Goal: Information Seeking & Learning: Learn about a topic

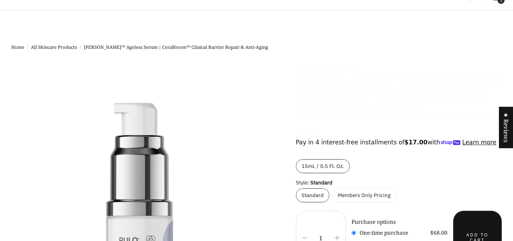
select select "most-helpful"
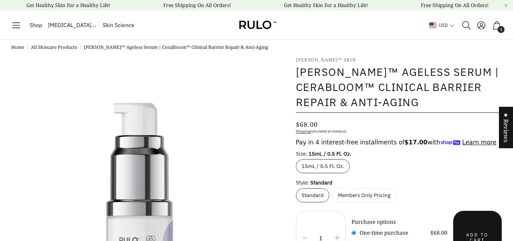
click at [56, 49] on link "All Skincare Products" at bounding box center [54, 47] width 46 height 7
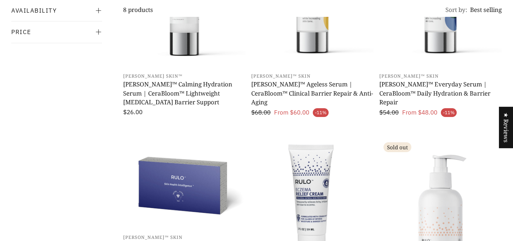
scroll to position [203, 0]
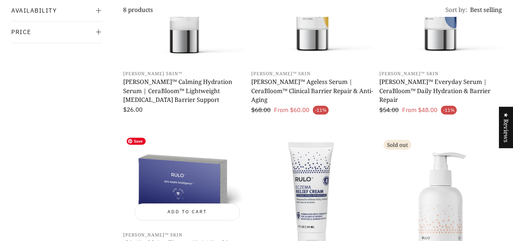
click at [195, 169] on img "Open product page" at bounding box center [184, 182] width 122 height 92
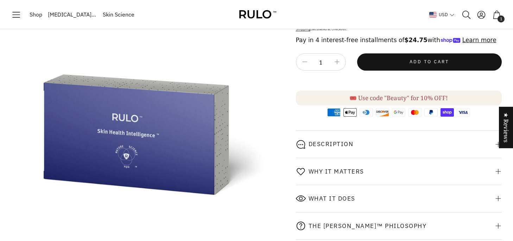
scroll to position [103, 0]
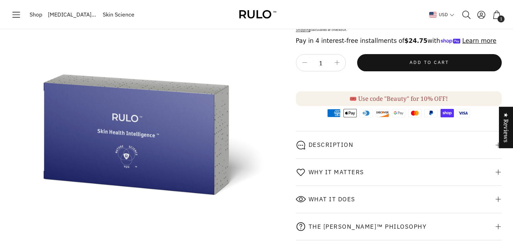
click at [345, 151] on div "Description" at bounding box center [325, 145] width 58 height 13
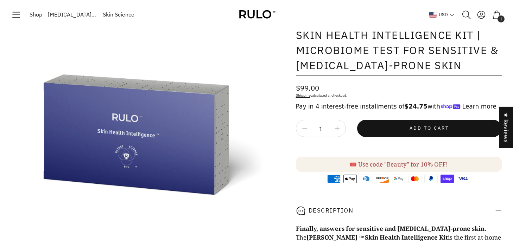
scroll to position [0, 0]
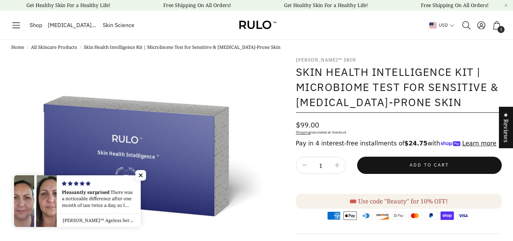
click at [124, 48] on li "Skin Health Intelligence Kit | Microbiome Test for Sensitive & [MEDICAL_DATA]-P…" at bounding box center [182, 47] width 197 height 7
click at [42, 49] on link "All Skincare Products" at bounding box center [54, 47] width 46 height 7
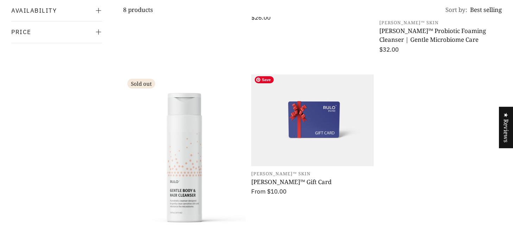
scroll to position [491, 0]
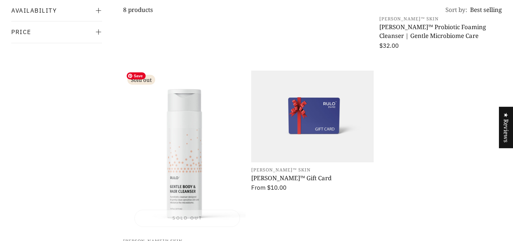
click at [168, 145] on img "Open product page" at bounding box center [184, 152] width 122 height 163
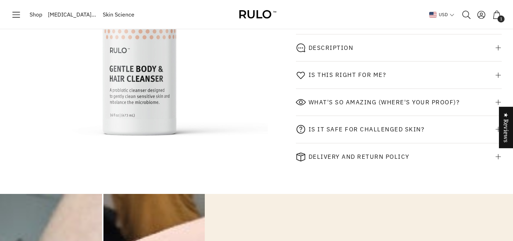
scroll to position [220, 0]
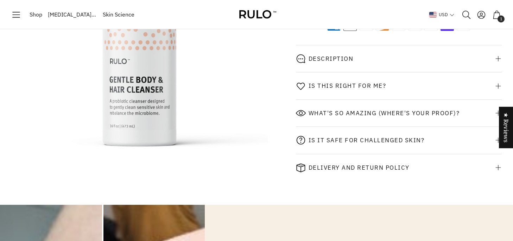
click at [345, 92] on div "Is this right for me?" at bounding box center [341, 85] width 90 height 13
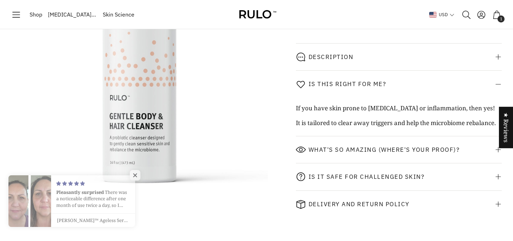
click at [339, 60] on div "Description" at bounding box center [330, 56] width 45 height 7
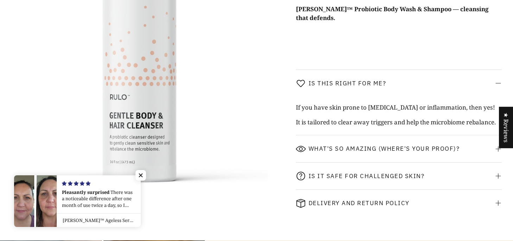
scroll to position [604, 0]
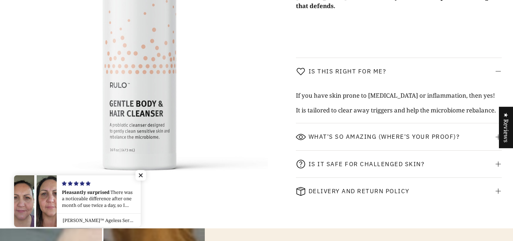
click at [344, 138] on div "What's so amazing (where's your proof)?" at bounding box center [378, 136] width 164 height 13
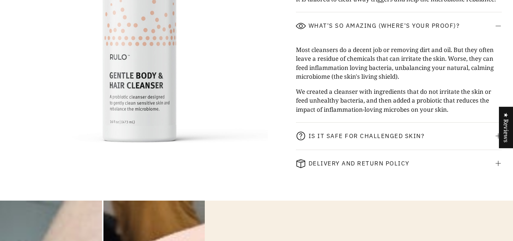
scroll to position [716, 0]
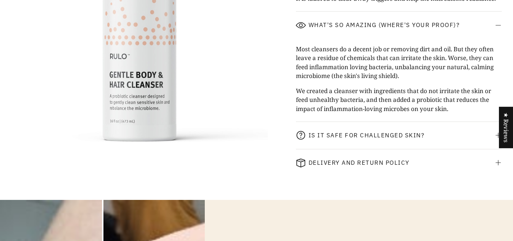
click at [344, 135] on span "Is it safe for challenged skin?" at bounding box center [366, 135] width 116 height 7
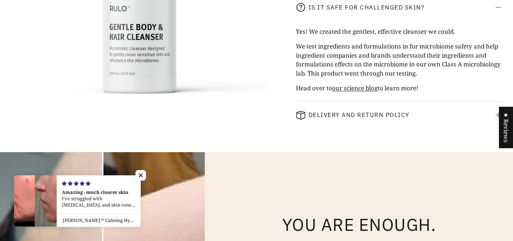
scroll to position [857, 0]
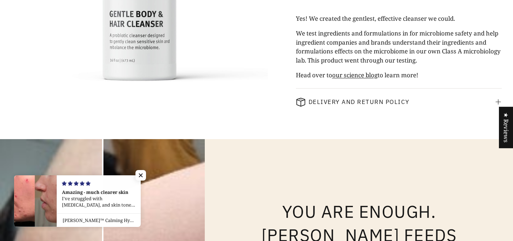
click at [349, 72] on link "our science blog" at bounding box center [354, 75] width 45 height 8
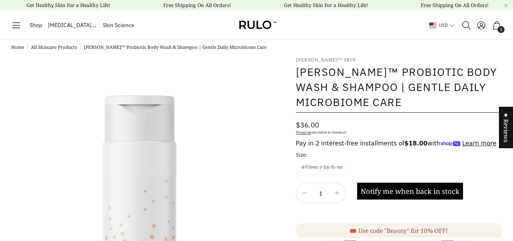
click at [19, 26] on icon "Toggle menu" at bounding box center [16, 25] width 10 height 10
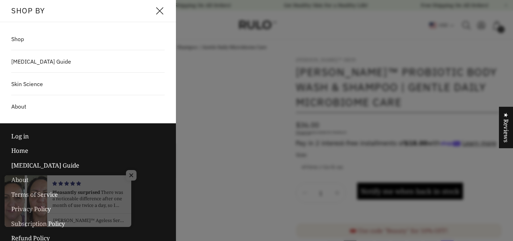
click at [21, 41] on span "Shop" at bounding box center [17, 39] width 13 height 8
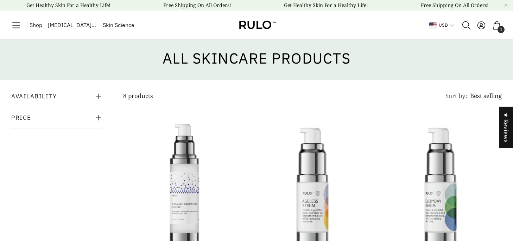
click at [100, 98] on icon at bounding box center [98, 96] width 7 height 7
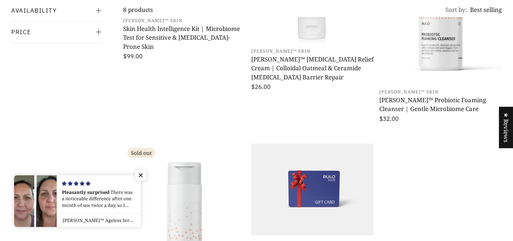
scroll to position [448, 0]
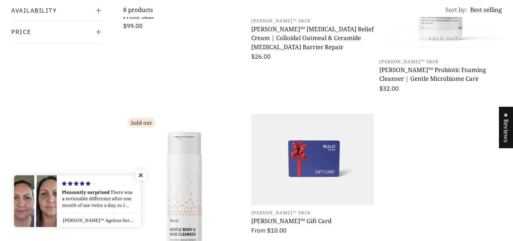
click at [428, 70] on h3 "[PERSON_NAME]™ Probiotic Foaming Cleanser | Gentle Microbiome Care" at bounding box center [440, 74] width 122 height 18
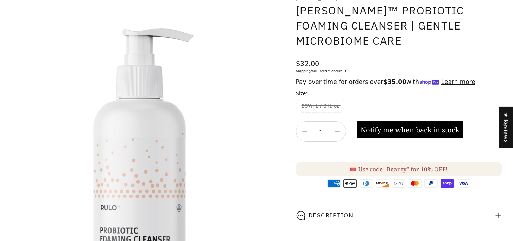
scroll to position [65, 0]
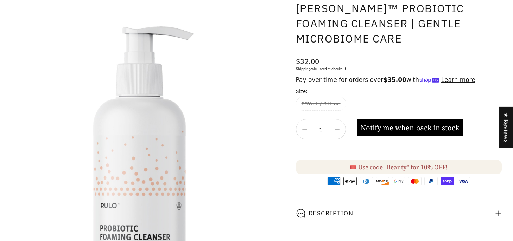
click at [429, 123] on button "Notify me when back in stock" at bounding box center [410, 127] width 106 height 17
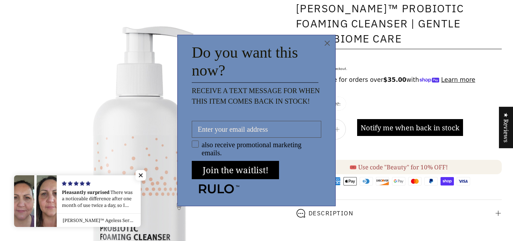
click at [327, 45] on circle "Close dialog" at bounding box center [327, 43] width 11 height 11
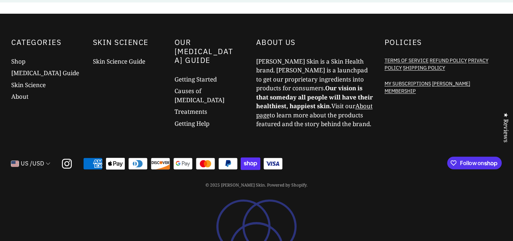
scroll to position [1159, 0]
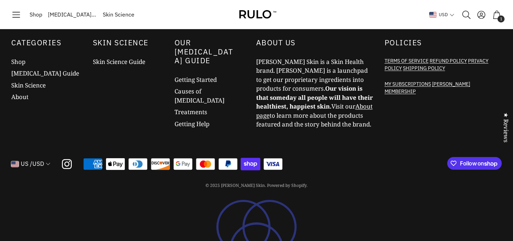
click at [20, 16] on icon "Toggle menu" at bounding box center [16, 15] width 10 height 10
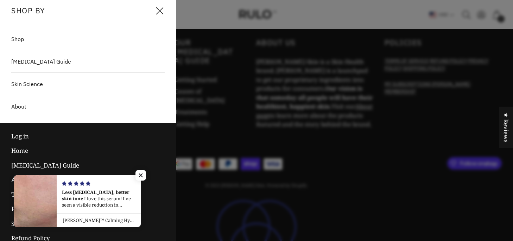
scroll to position [27, 0]
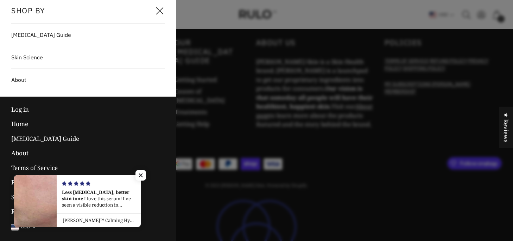
click at [43, 166] on link "Terms of Service" at bounding box center [87, 168] width 153 height 15
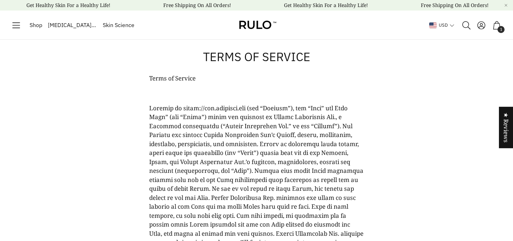
click at [20, 25] on icon "Toggle menu" at bounding box center [16, 25] width 10 height 10
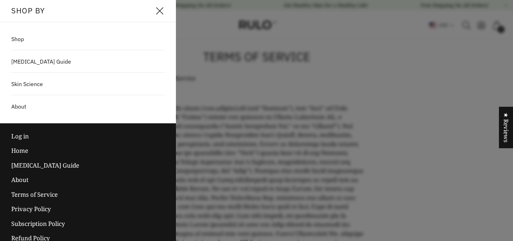
scroll to position [27, 0]
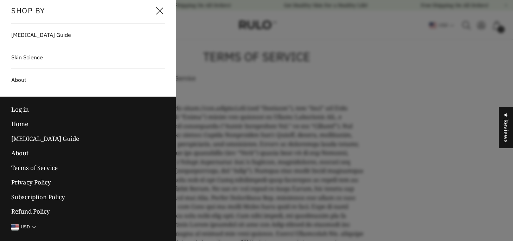
click at [53, 199] on link "Subscription Policy" at bounding box center [87, 197] width 153 height 15
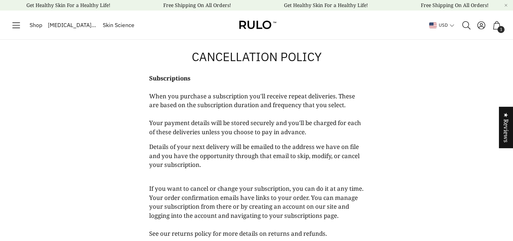
click at [24, 27] on div "Shop [MEDICAL_DATA] Guide Skin Science" at bounding box center [74, 25] width 126 height 15
click at [20, 24] on icon "Toggle menu" at bounding box center [16, 25] width 10 height 10
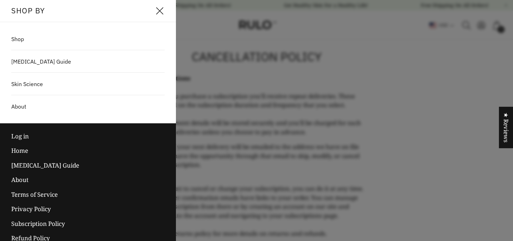
scroll to position [27, 0]
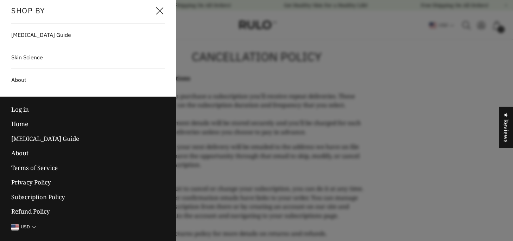
click at [24, 155] on link "About" at bounding box center [87, 153] width 153 height 15
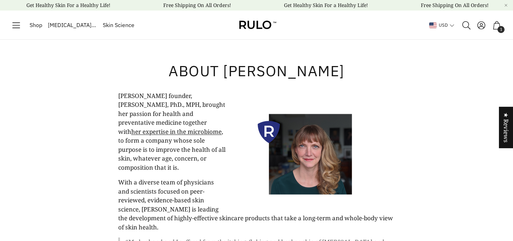
click at [21, 26] on icon "Toggle menu" at bounding box center [16, 25] width 10 height 10
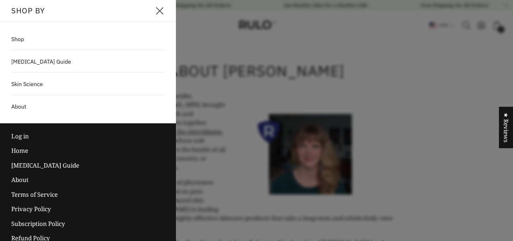
click at [24, 39] on link "Shop" at bounding box center [88, 39] width 176 height 14
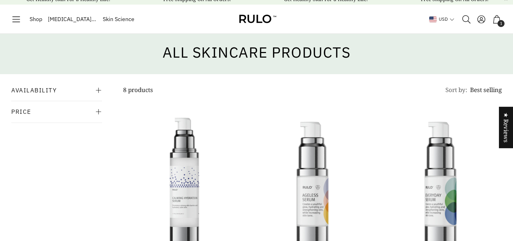
scroll to position [3, 0]
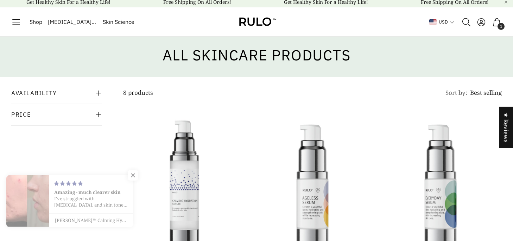
click at [20, 23] on icon "Toggle menu" at bounding box center [16, 22] width 10 height 10
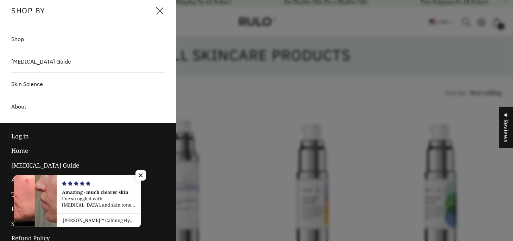
click at [38, 62] on span "[MEDICAL_DATA] Guide" at bounding box center [41, 61] width 60 height 8
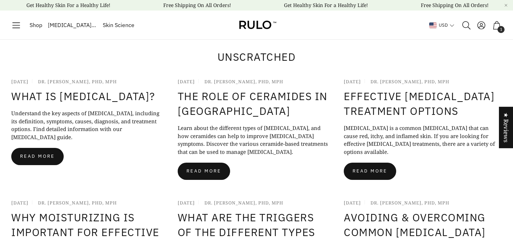
click at [18, 27] on icon "Toggle menu" at bounding box center [16, 25] width 10 height 10
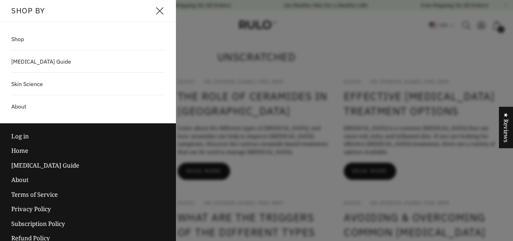
click at [26, 103] on span "About" at bounding box center [18, 106] width 15 height 8
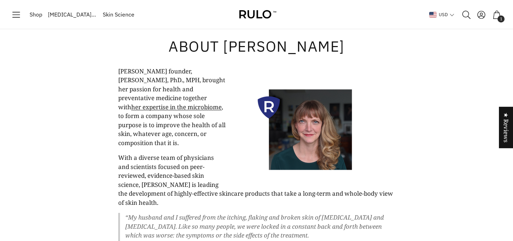
scroll to position [10, 0]
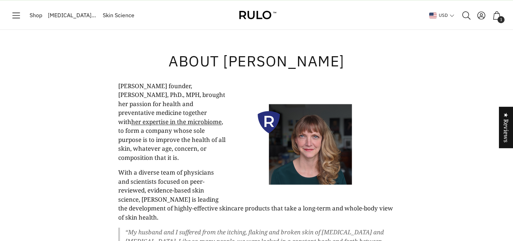
click at [16, 16] on icon "Toggle menu" at bounding box center [16, 16] width 10 height 10
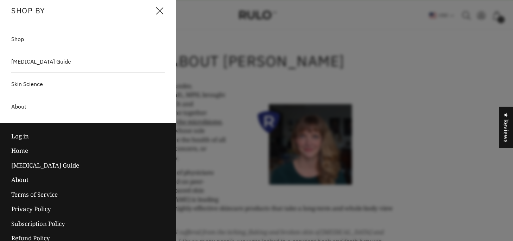
click at [22, 40] on span "Shop" at bounding box center [17, 39] width 13 height 8
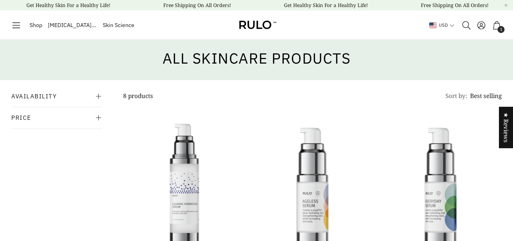
click at [17, 26] on icon "Toggle menu" at bounding box center [16, 25] width 10 height 10
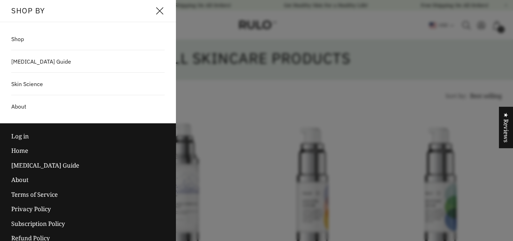
click at [29, 65] on span "[MEDICAL_DATA] Guide" at bounding box center [41, 61] width 60 height 8
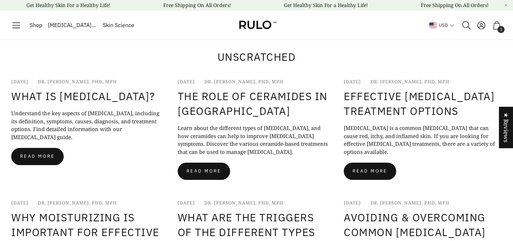
click at [18, 26] on icon "Toggle menu" at bounding box center [16, 25] width 10 height 10
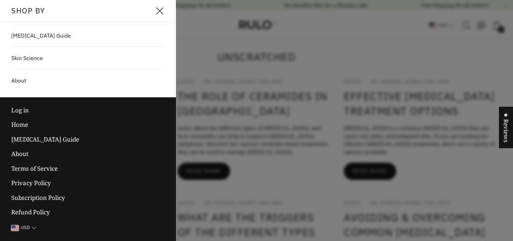
scroll to position [27, 0]
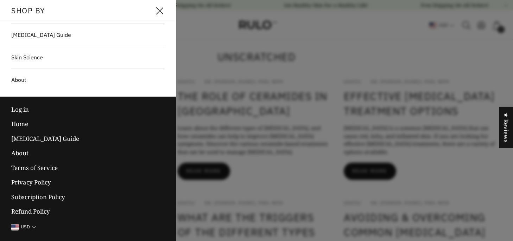
click at [24, 125] on link "Home" at bounding box center [87, 124] width 153 height 15
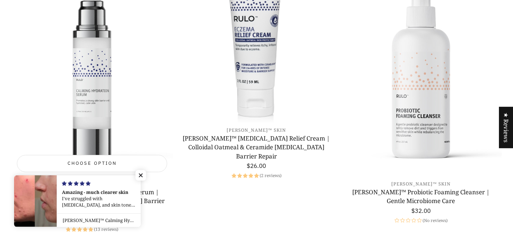
scroll to position [2140, 0]
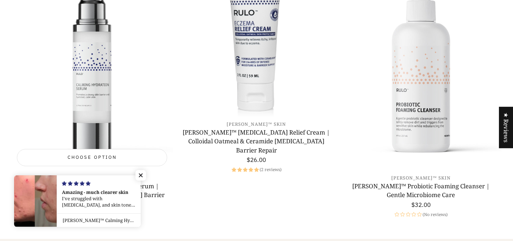
click at [90, 155] on span "Choose option" at bounding box center [92, 157] width 49 height 5
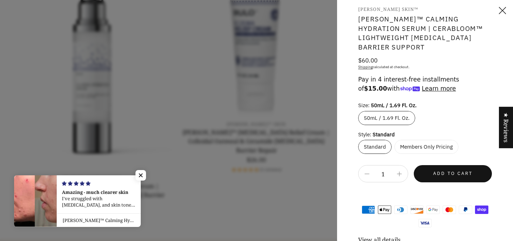
scroll to position [199, 0]
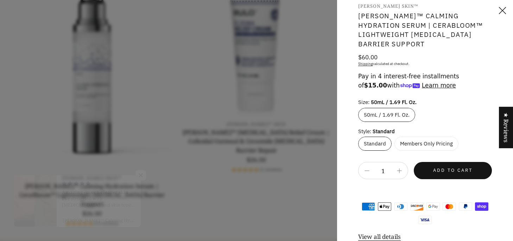
click at [390, 110] on label "50mL / 1.69 Fl. Oz." at bounding box center [386, 115] width 57 height 14
click at [363, 110] on input "50mL / 1.69 Fl. Oz." at bounding box center [360, 110] width 5 height 5
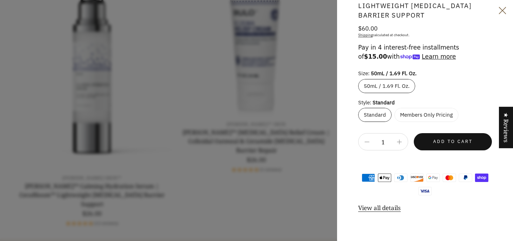
click at [501, 12] on icon "Close" at bounding box center [502, 10] width 7 height 7
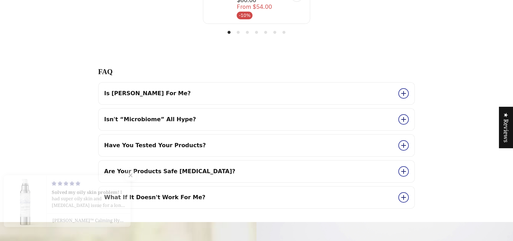
scroll to position [3158, 0]
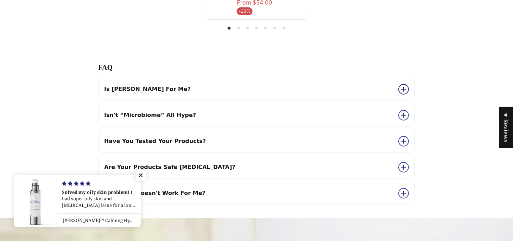
click at [401, 84] on span "Frequently asked questions" at bounding box center [403, 89] width 11 height 11
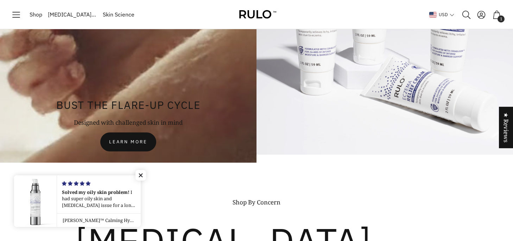
scroll to position [3484, 0]
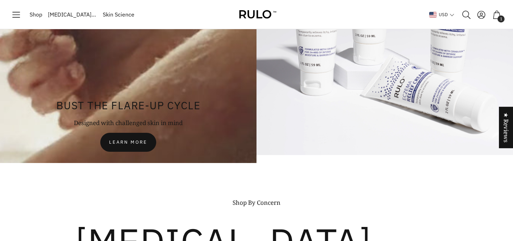
click at [132, 139] on span "Learn more" at bounding box center [128, 142] width 38 height 7
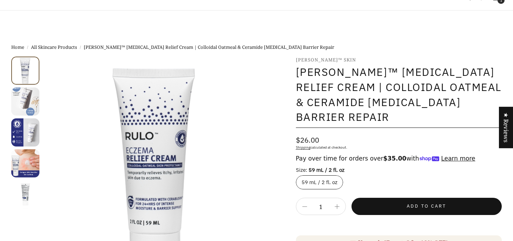
select select "most-helpful"
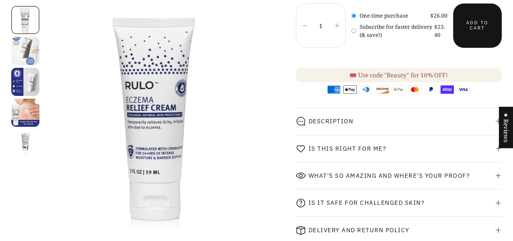
scroll to position [208, 0]
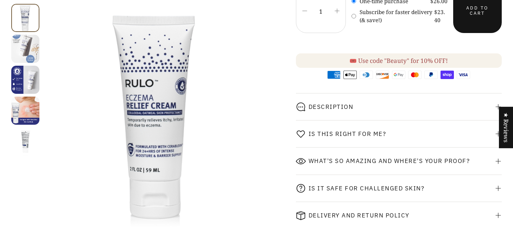
click at [346, 130] on span "Is this right for me?" at bounding box center [347, 133] width 78 height 7
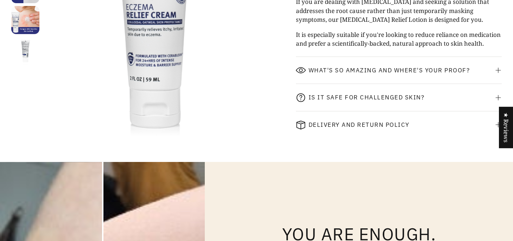
scroll to position [370, 0]
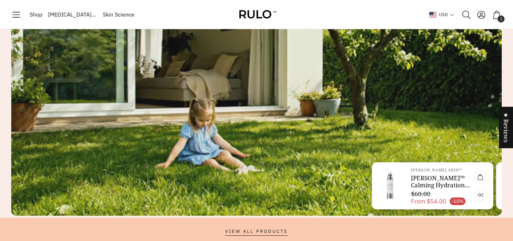
scroll to position [1742, 0]
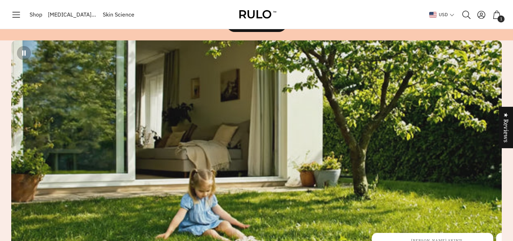
click at [77, 14] on span "[MEDICAL_DATA] Guide" at bounding box center [72, 14] width 49 height 9
